Goal: Information Seeking & Learning: Learn about a topic

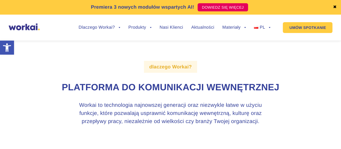
scroll to position [27, 0]
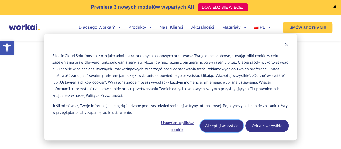
click at [214, 125] on button "Akceptuj wszystkie" at bounding box center [221, 125] width 43 height 12
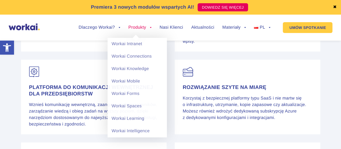
scroll to position [647, 0]
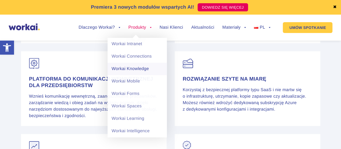
click at [140, 68] on link "Workai Knowledge" at bounding box center [137, 69] width 59 height 12
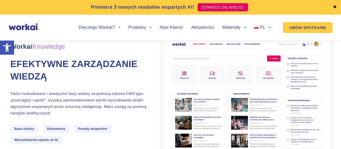
scroll to position [27, 0]
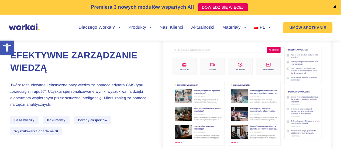
click at [208, 90] on img at bounding box center [246, 90] width 167 height 120
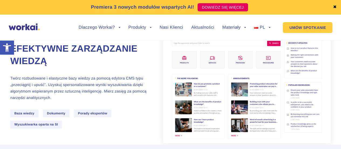
scroll to position [0, 0]
